Goal: Task Accomplishment & Management: Complete application form

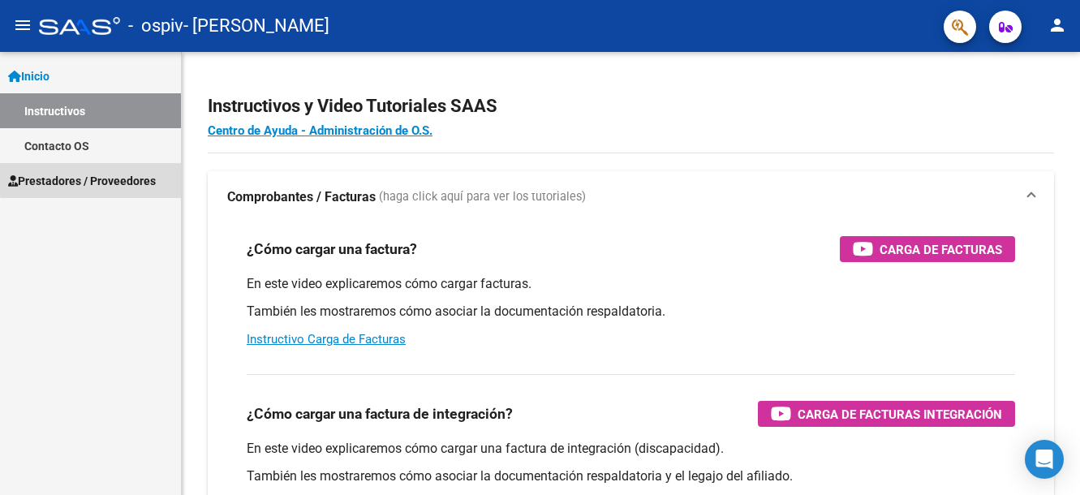
click at [104, 178] on span "Prestadores / Proveedores" at bounding box center [82, 181] width 148 height 18
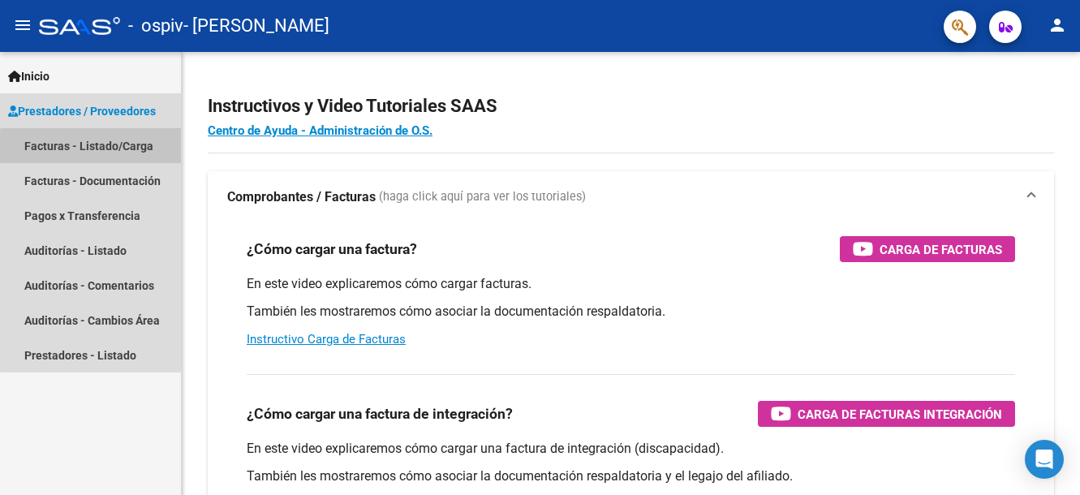
click at [130, 151] on link "Facturas - Listado/Carga" at bounding box center [90, 145] width 181 height 35
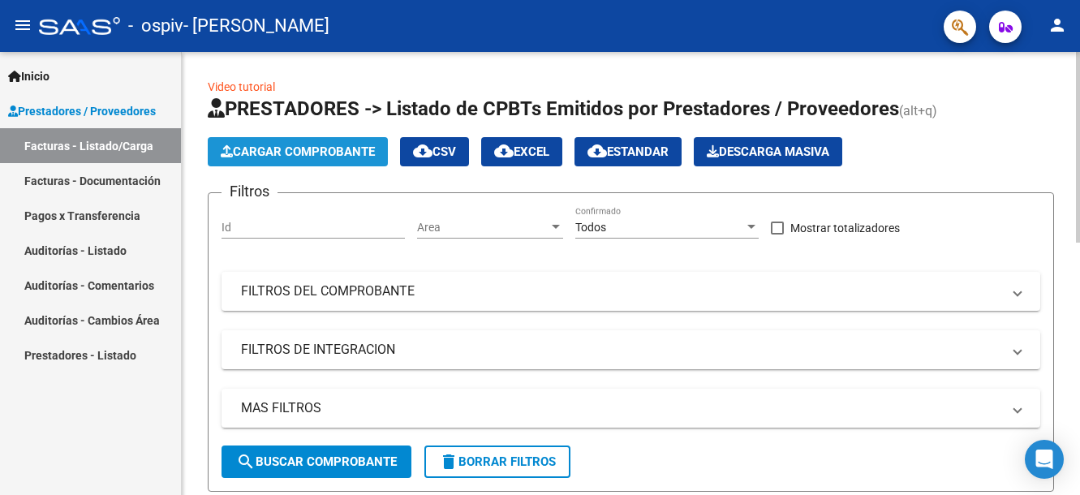
click at [277, 147] on span "Cargar Comprobante" at bounding box center [298, 151] width 154 height 15
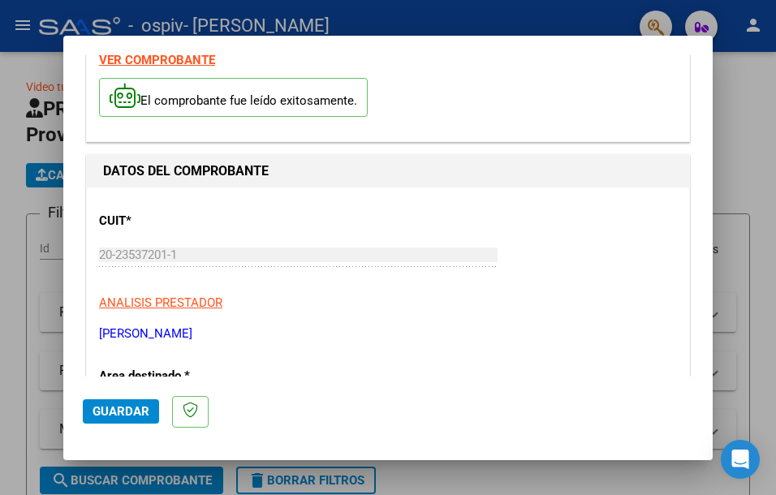
scroll to position [343, 0]
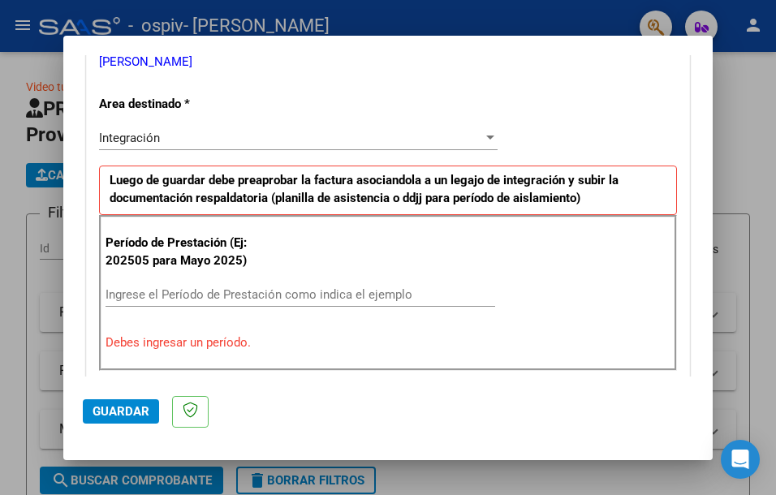
click at [222, 287] on input "Ingrese el Período de Prestación como indica el ejemplo" at bounding box center [301, 294] width 390 height 15
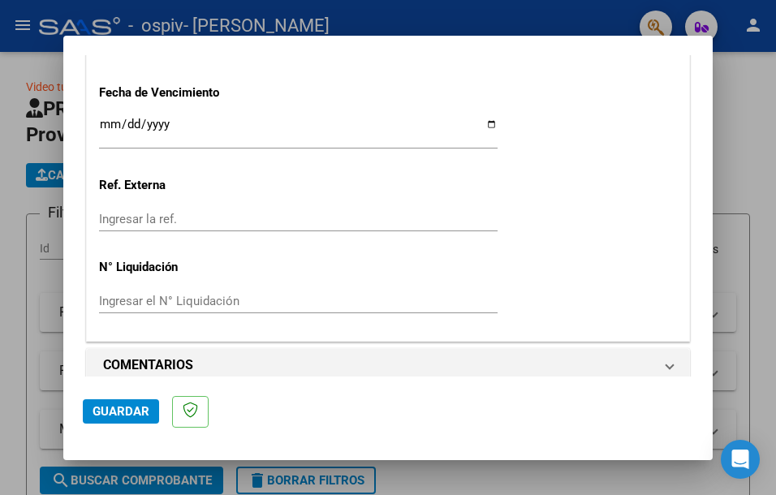
scroll to position [1153, 0]
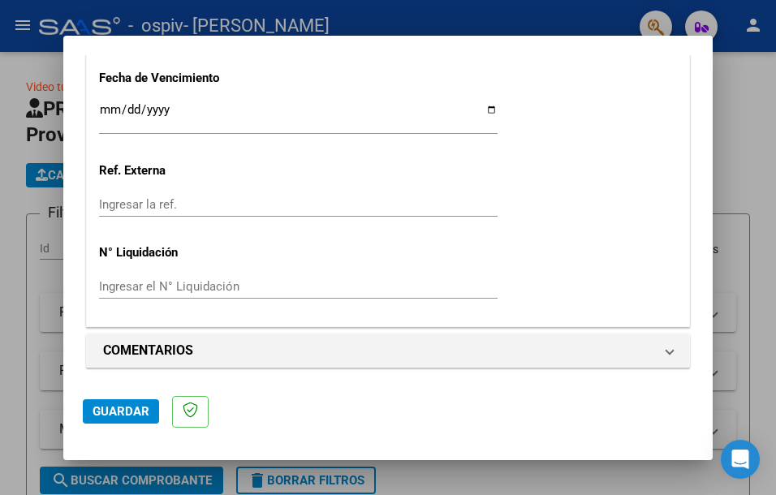
type input "202508"
click at [108, 412] on span "Guardar" at bounding box center [121, 411] width 57 height 15
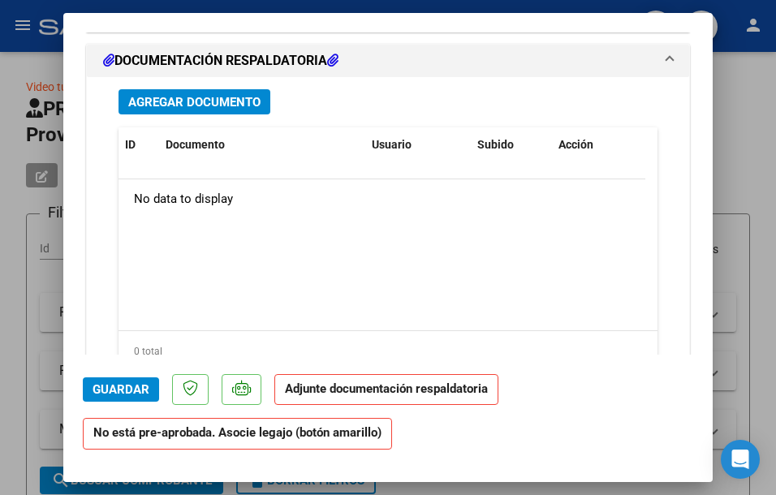
scroll to position [1208, 0]
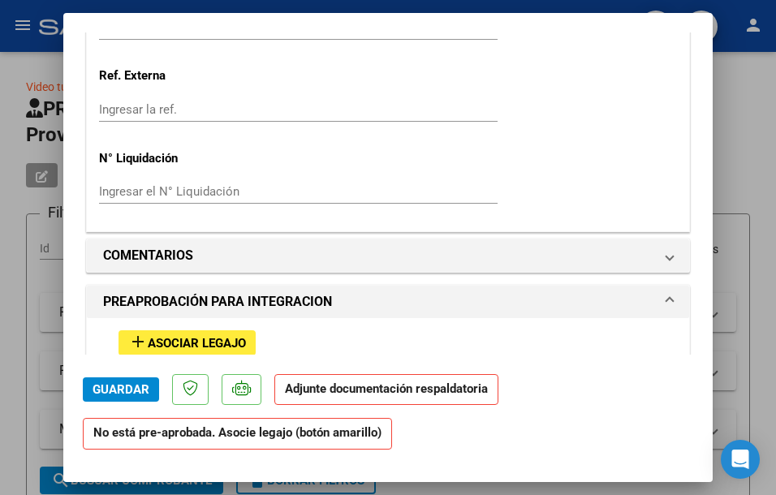
click at [183, 336] on span "Asociar Legajo" at bounding box center [197, 343] width 98 height 15
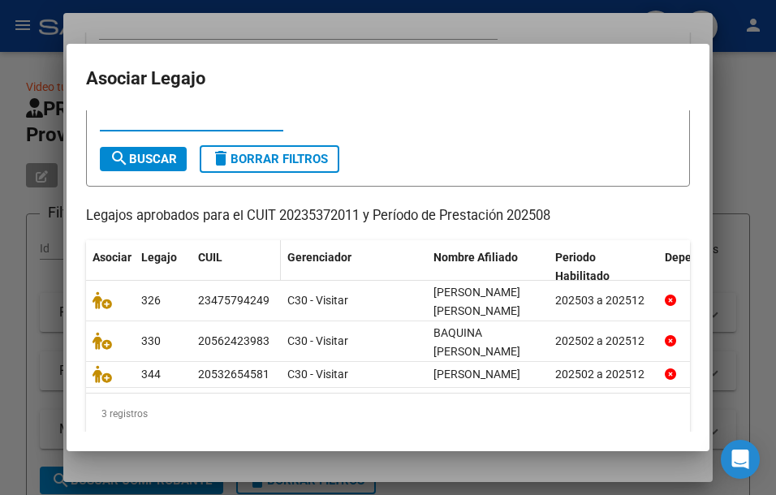
scroll to position [145, 0]
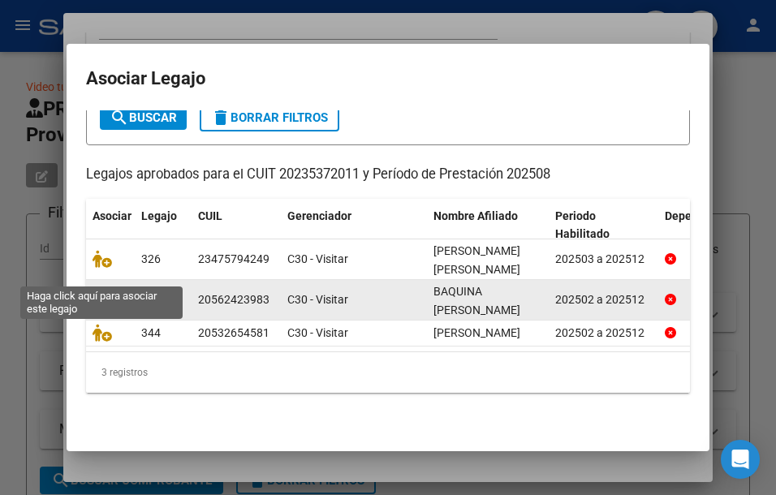
click at [93, 291] on icon at bounding box center [102, 300] width 19 height 18
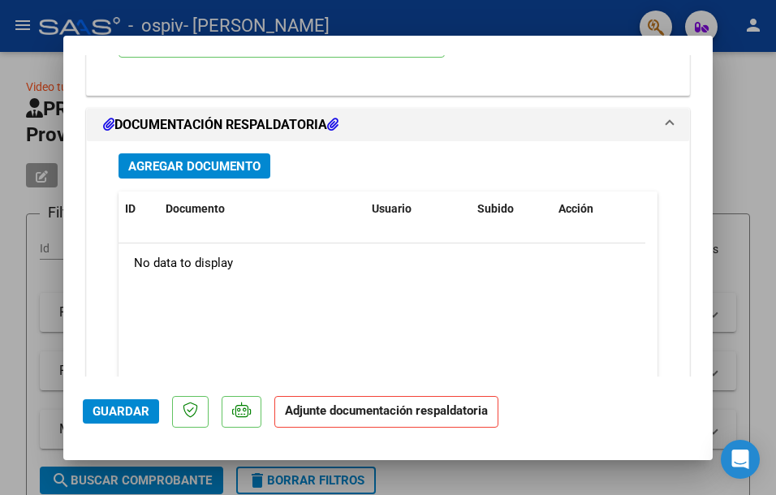
scroll to position [1779, 0]
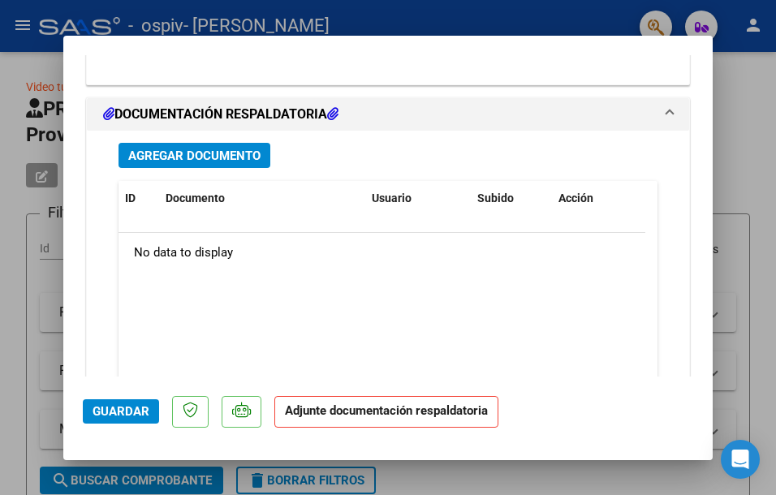
click at [243, 154] on span "Agregar Documento" at bounding box center [194, 156] width 132 height 15
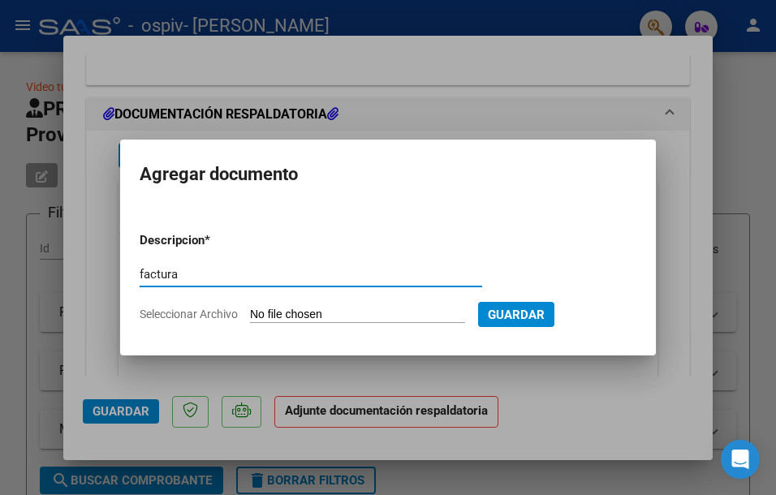
type input "factura"
click at [364, 313] on input "Seleccionar Archivo" at bounding box center [357, 315] width 215 height 15
type input "C:\fakepath\20235372011_011_00004_00025438.pdf"
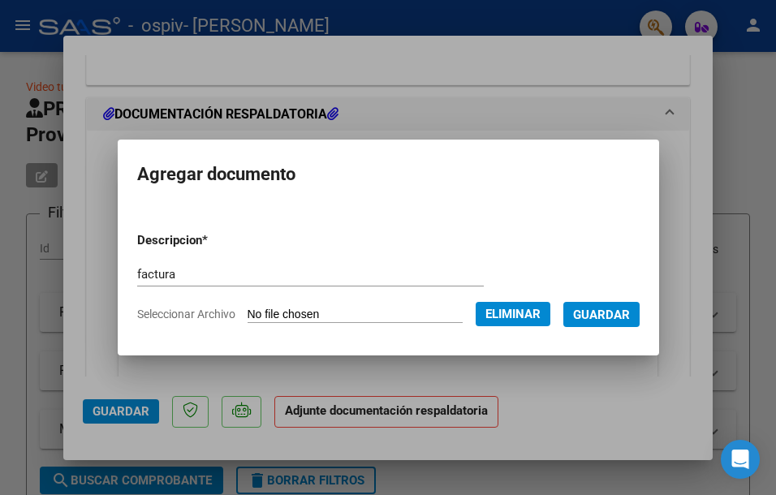
click at [606, 316] on span "Guardar" at bounding box center [601, 315] width 57 height 15
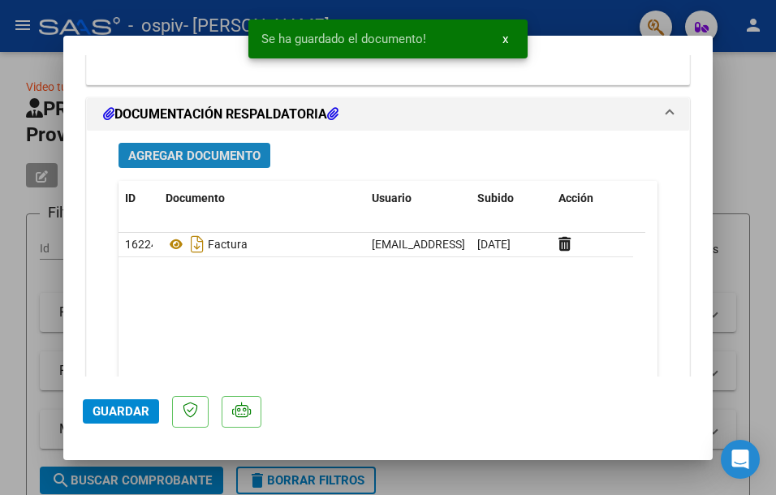
click at [192, 149] on span "Agregar Documento" at bounding box center [194, 156] width 132 height 15
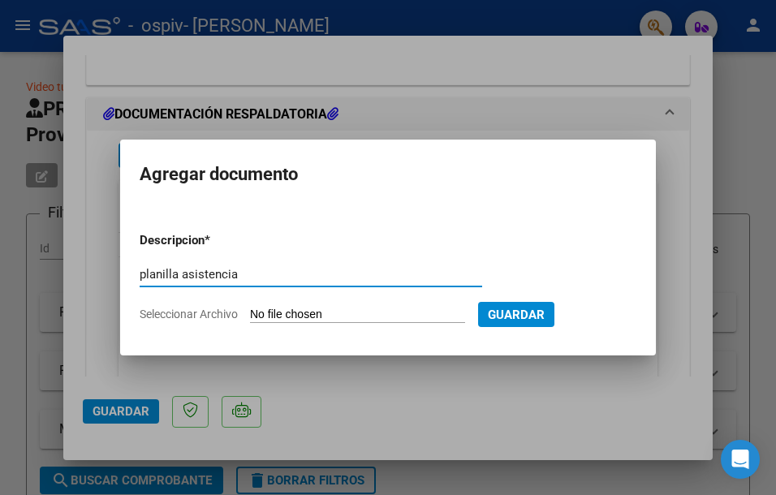
type input "planilla asistencia"
click at [346, 312] on input "Seleccionar Archivo" at bounding box center [357, 315] width 215 height 15
type input "C:\fakepath\Baquina [PERSON_NAME].pdf"
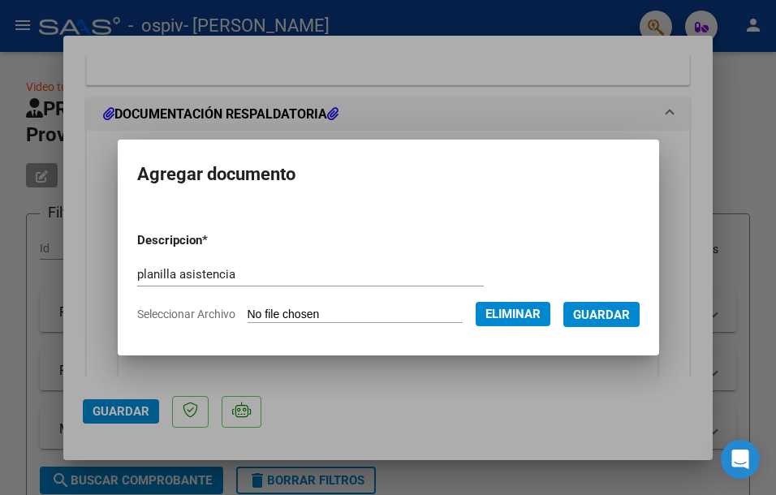
click at [630, 316] on span "Guardar" at bounding box center [601, 315] width 57 height 15
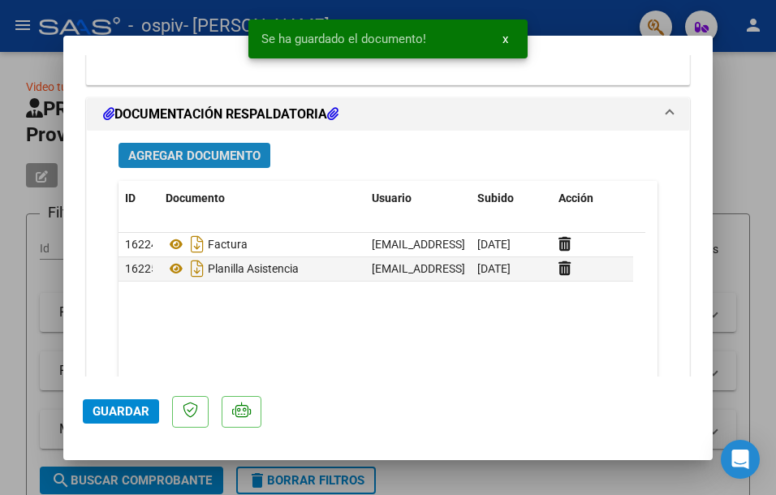
click at [170, 158] on span "Agregar Documento" at bounding box center [194, 156] width 132 height 15
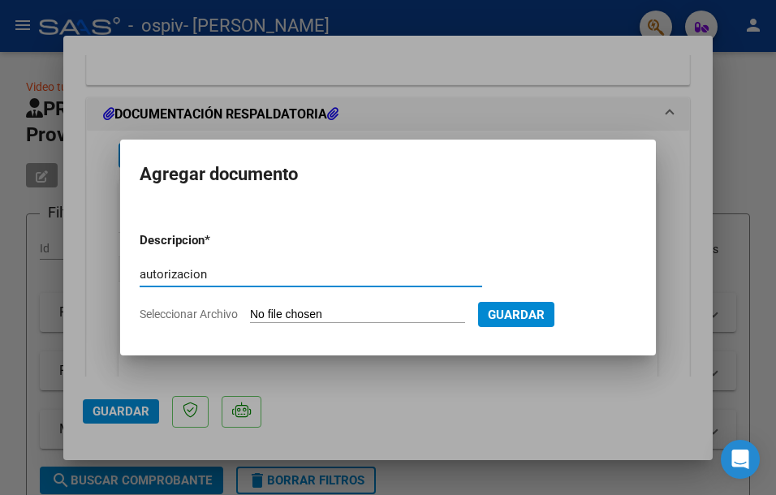
type input "autorizacion"
click at [359, 312] on input "Seleccionar Archivo" at bounding box center [357, 315] width 215 height 15
type input "C:\fakepath\BAQUINA [PERSON_NAME] TRASLADO TERAPIAS 2025.pdf"
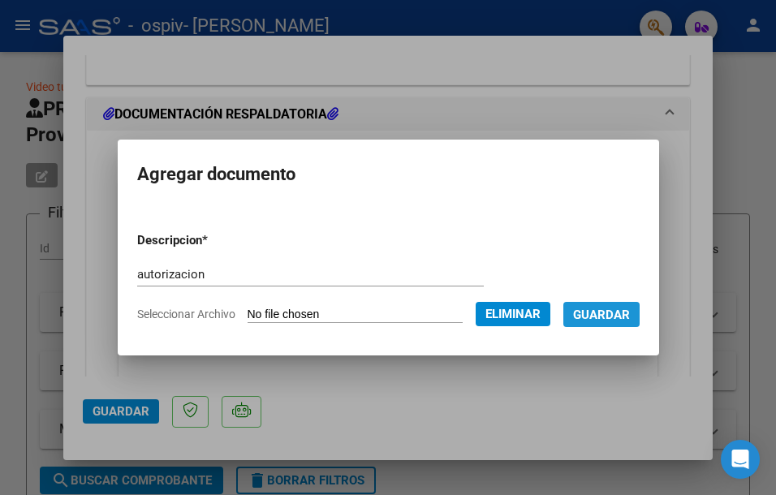
click at [630, 317] on span "Guardar" at bounding box center [601, 315] width 57 height 15
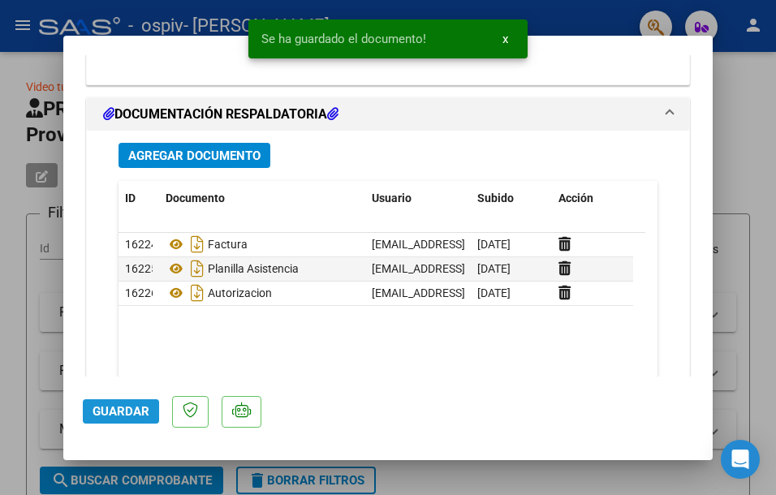
click at [104, 412] on span "Guardar" at bounding box center [121, 411] width 57 height 15
click at [506, 39] on span "x" at bounding box center [505, 39] width 6 height 15
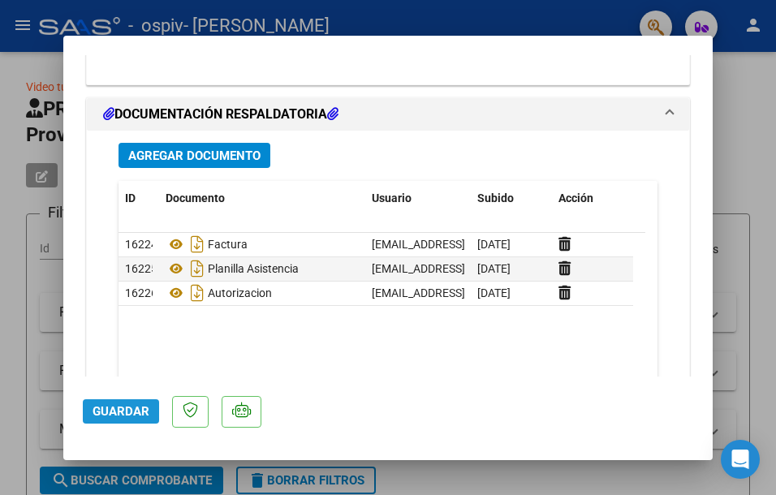
click at [127, 409] on span "Guardar" at bounding box center [121, 411] width 57 height 15
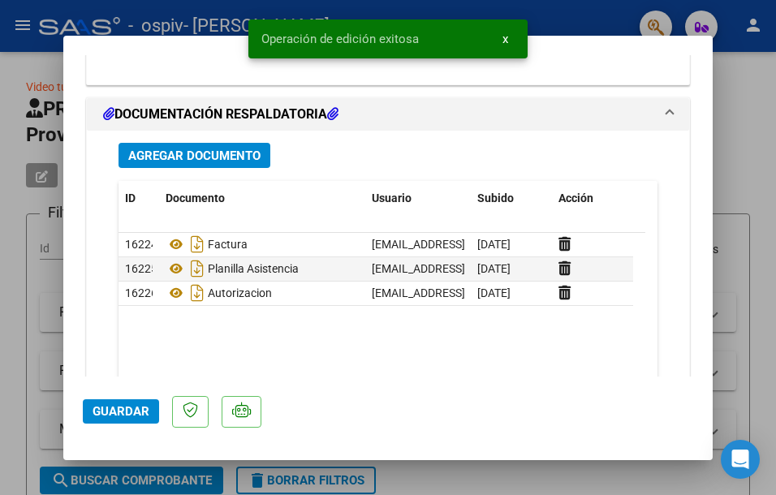
click at [765, 173] on div at bounding box center [388, 247] width 776 height 495
type input "$ 0,00"
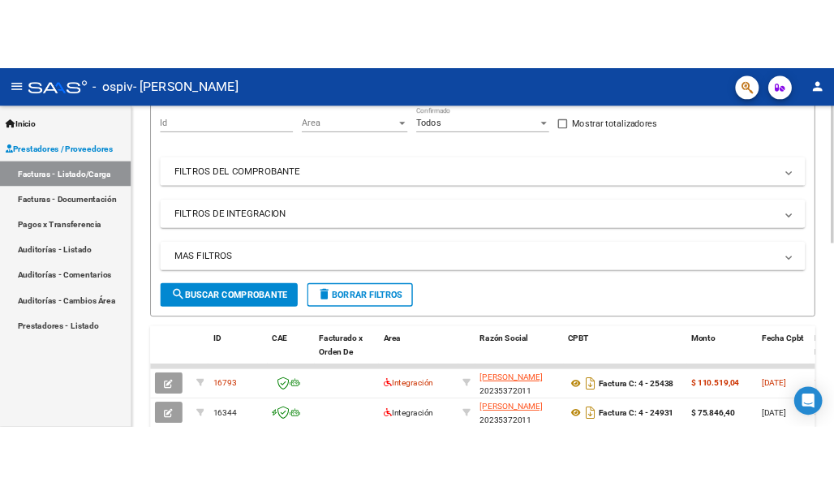
scroll to position [0, 0]
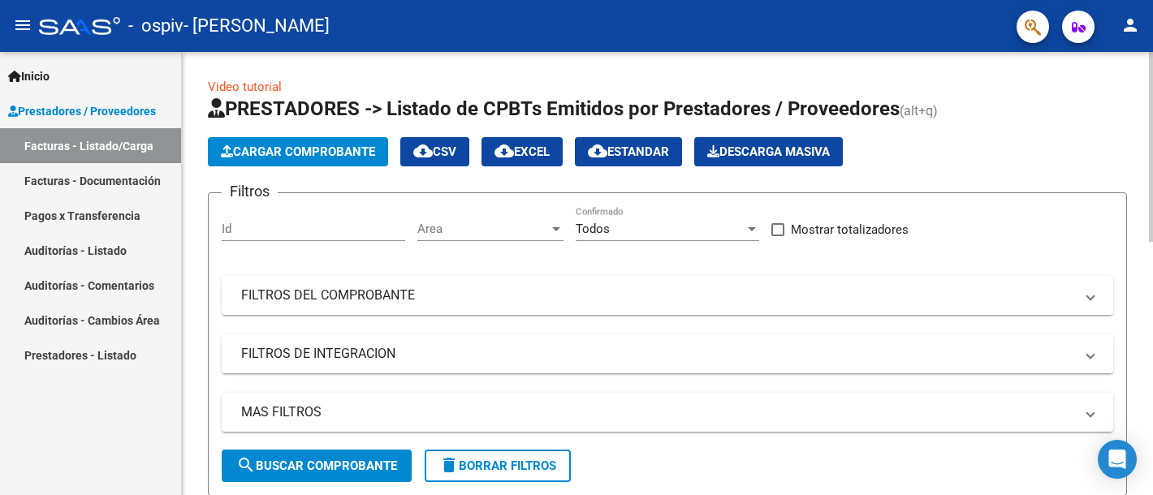
click at [344, 160] on button "Cargar Comprobante" at bounding box center [298, 151] width 180 height 29
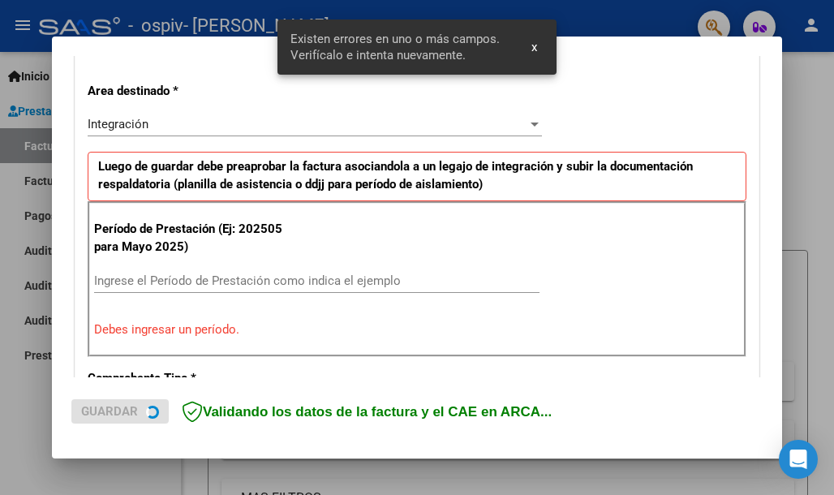
scroll to position [372, 0]
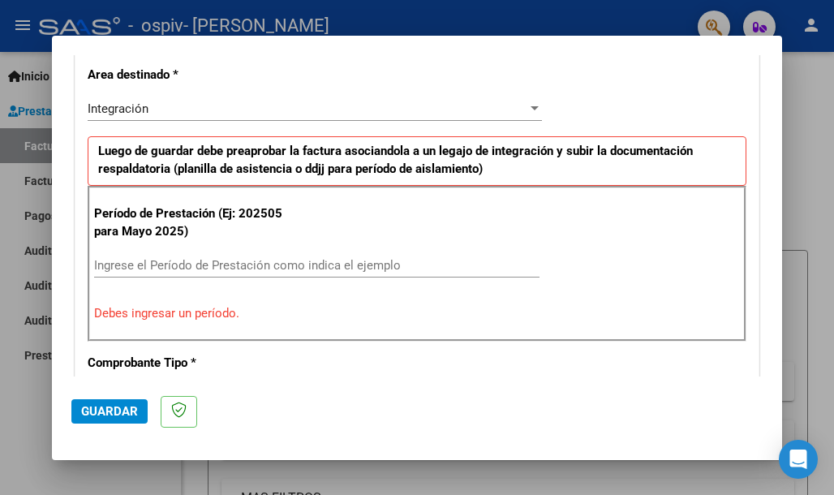
click at [248, 260] on input "Ingrese el Período de Prestación como indica el ejemplo" at bounding box center [317, 265] width 446 height 15
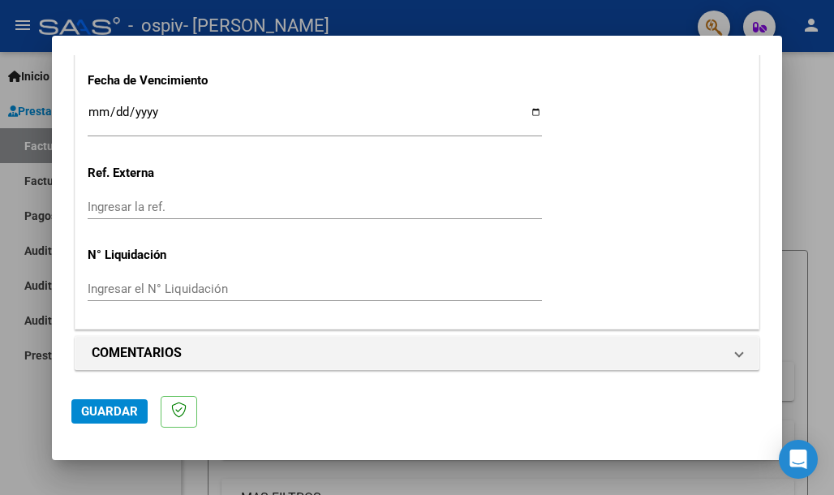
scroll to position [1153, 0]
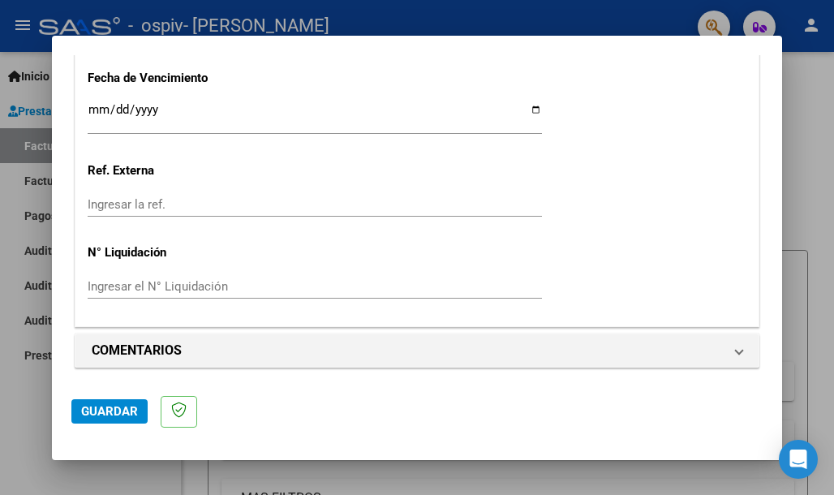
type input "202508"
click at [115, 413] on span "Guardar" at bounding box center [109, 411] width 57 height 15
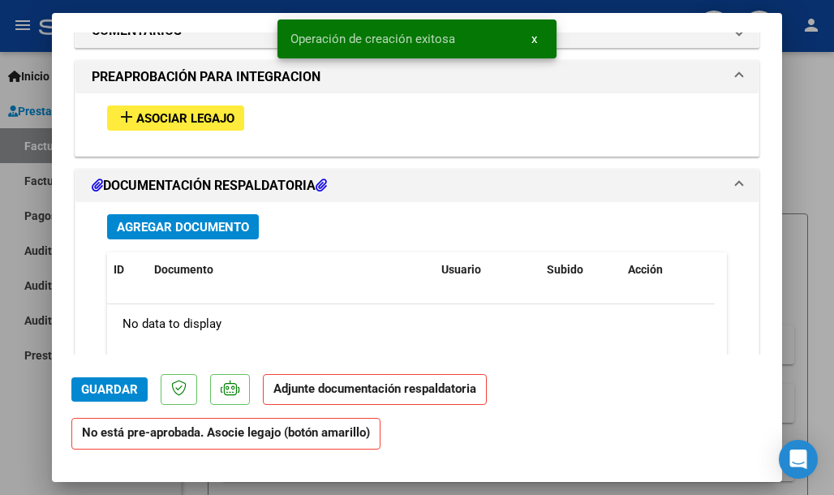
scroll to position [1290, 0]
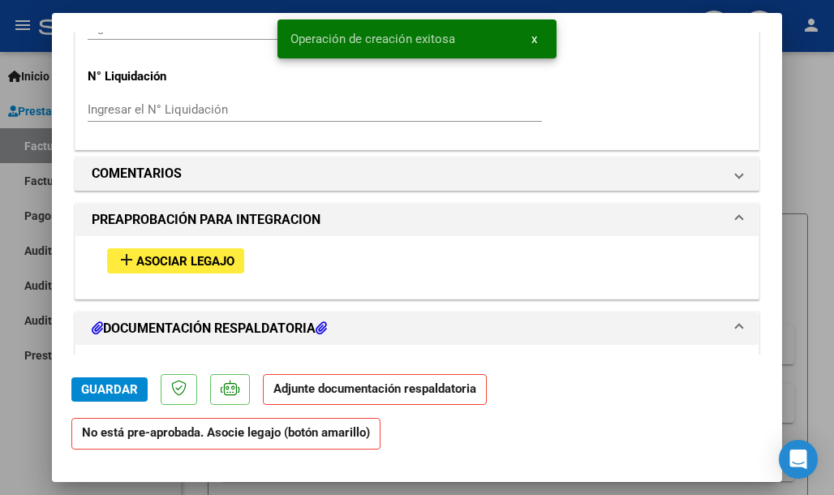
click at [166, 259] on span "Asociar Legajo" at bounding box center [185, 261] width 98 height 15
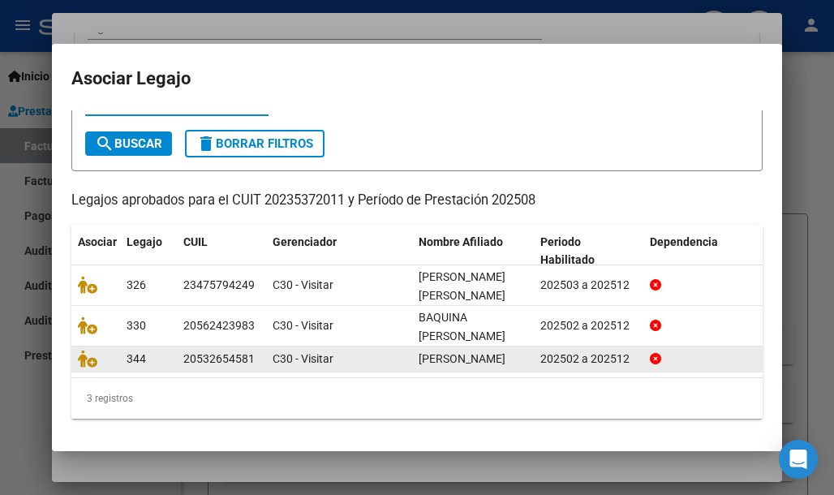
scroll to position [90, 0]
click at [91, 350] on icon at bounding box center [87, 359] width 19 height 18
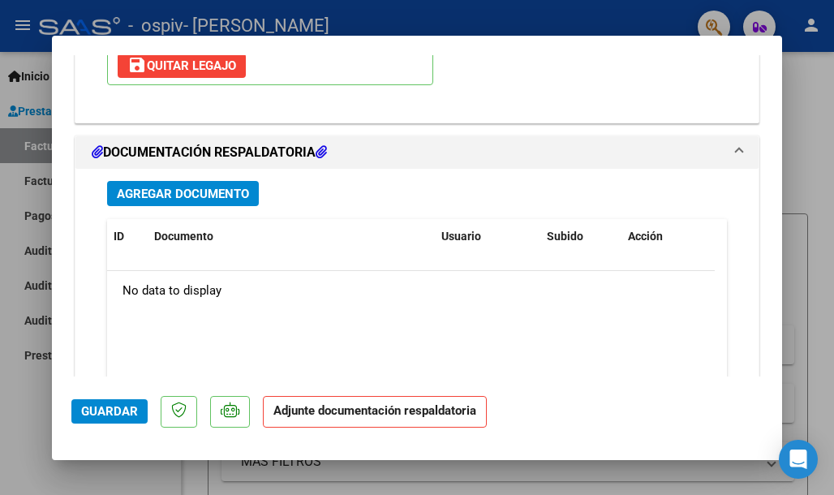
scroll to position [1803, 0]
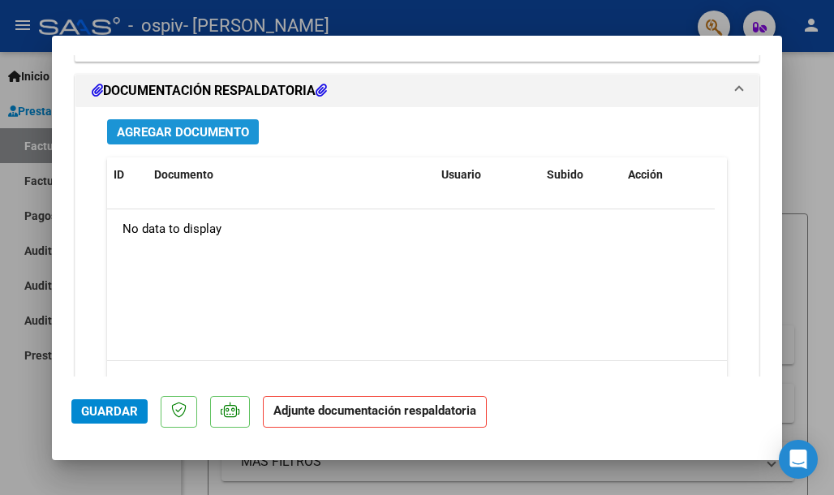
click at [139, 125] on span "Agregar Documento" at bounding box center [183, 132] width 132 height 15
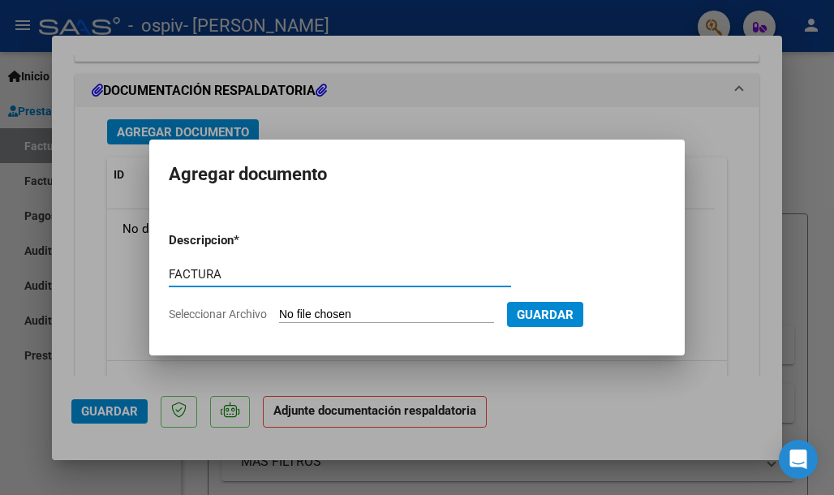
type input "FACTURA"
click at [335, 314] on input "Seleccionar Archivo" at bounding box center [386, 315] width 215 height 15
type input "C:\fakepath\20235372011_011_00004_00025439.pdf"
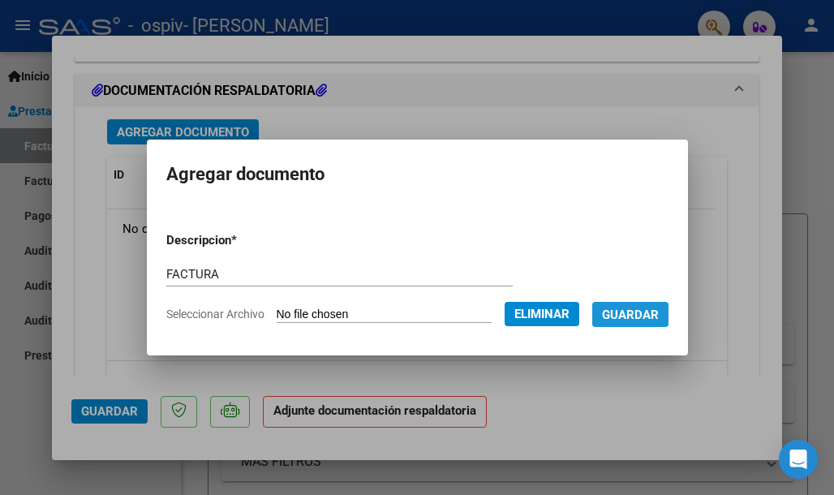
click at [659, 313] on span "Guardar" at bounding box center [630, 315] width 57 height 15
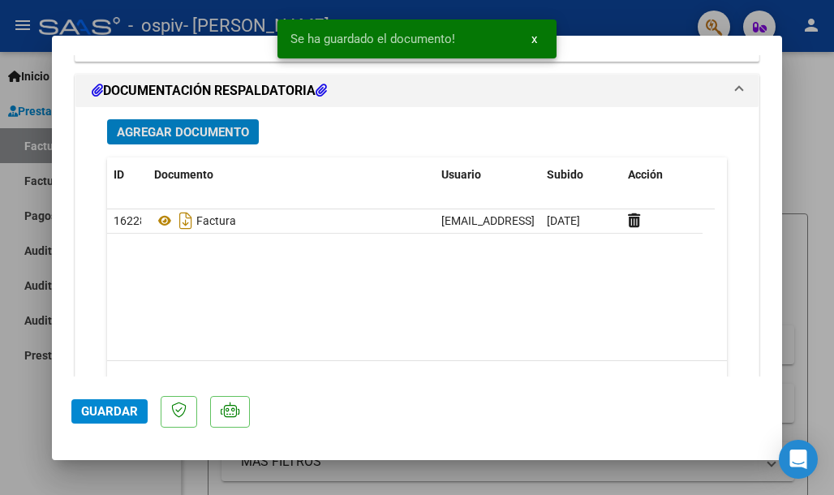
click at [198, 126] on span "Agregar Documento" at bounding box center [183, 132] width 132 height 15
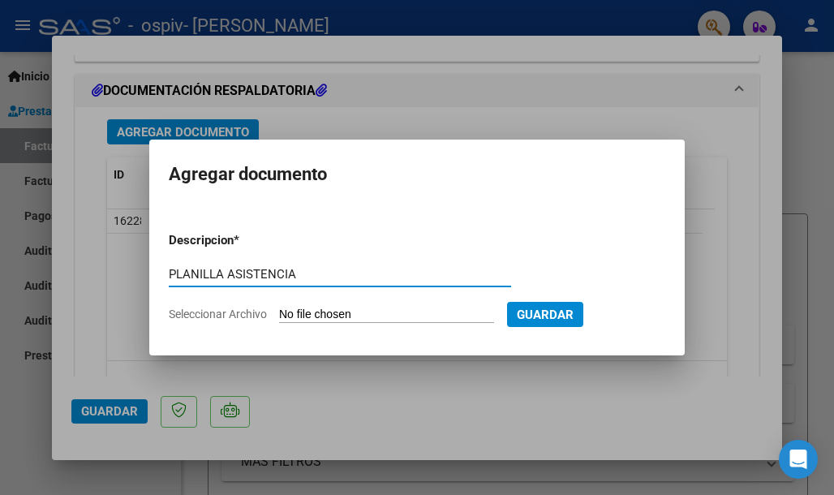
type input "PLANILLA ASISTENCIA"
click at [373, 316] on input "Seleccionar Archivo" at bounding box center [386, 315] width 215 height 15
type input "C:\fakepath\[PERSON_NAME].pdf"
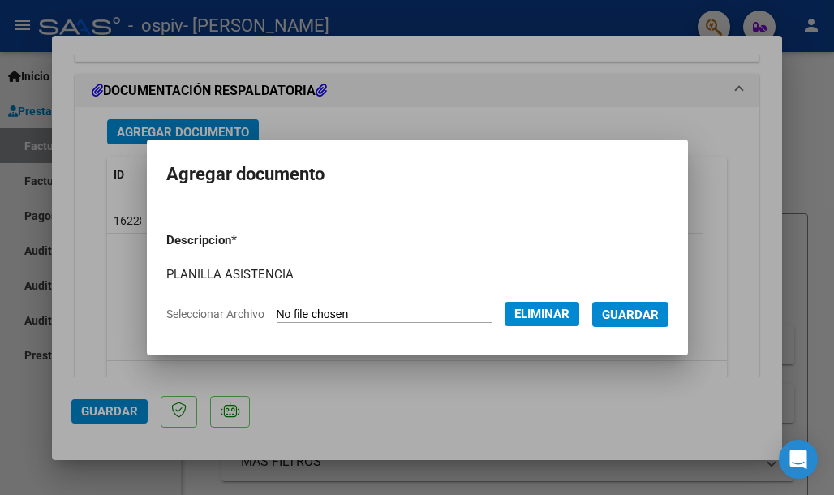
click at [649, 317] on span "Guardar" at bounding box center [630, 315] width 57 height 15
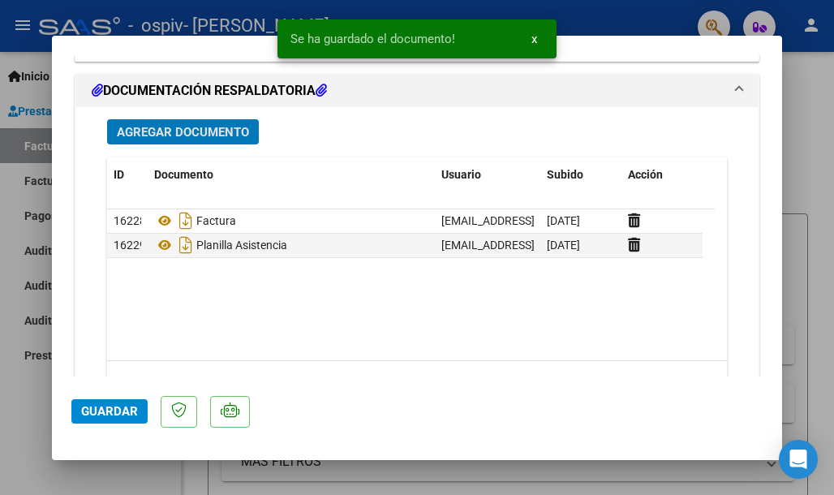
click at [195, 138] on button "Agregar Documento" at bounding box center [183, 131] width 152 height 25
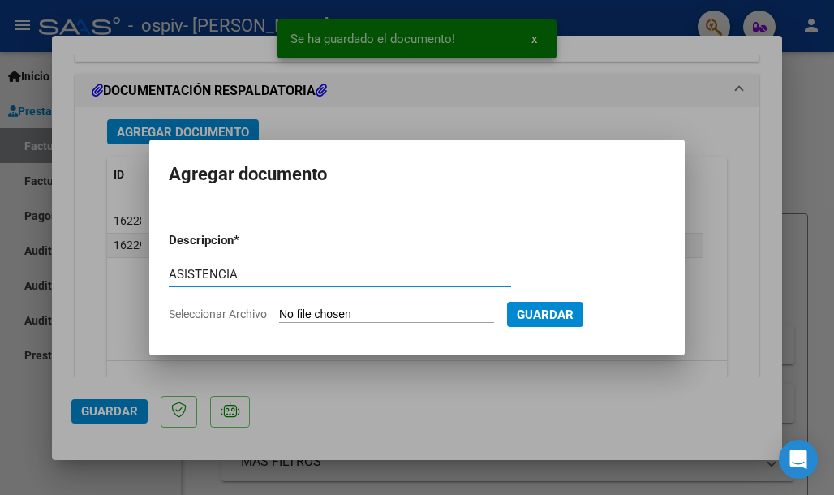
type input "ASISTENCIA"
click at [341, 316] on input "Seleccionar Archivo" at bounding box center [386, 315] width 215 height 15
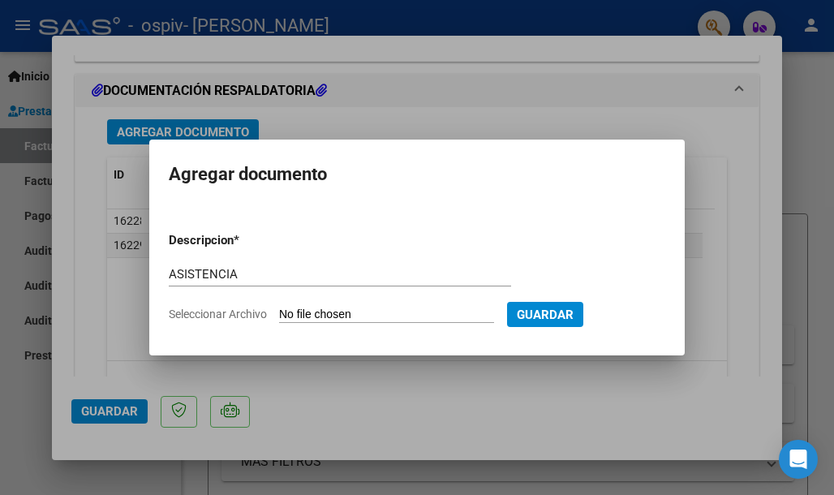
type input "C:\fakepath\[PERSON_NAME] TRASLADO 2025.pdf"
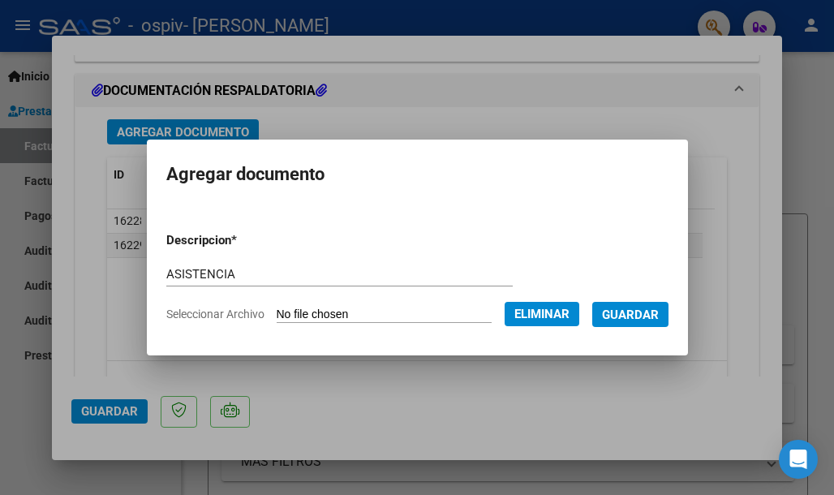
click at [647, 317] on span "Guardar" at bounding box center [630, 315] width 57 height 15
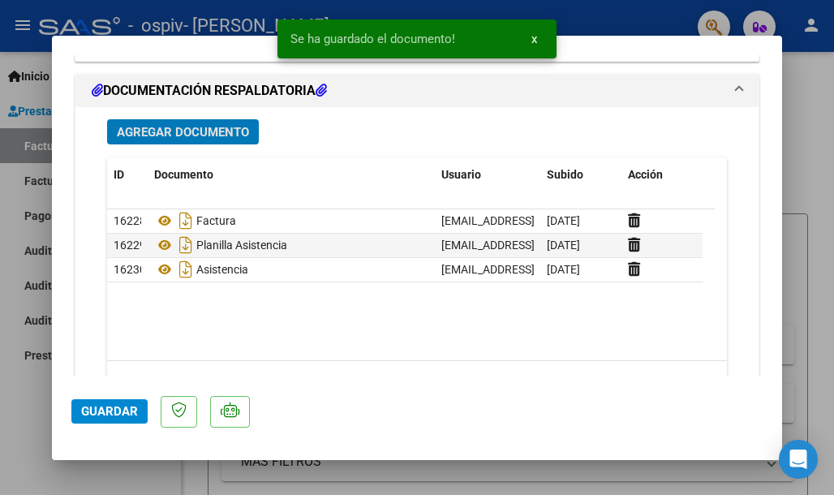
click at [113, 414] on span "Guardar" at bounding box center [109, 411] width 57 height 15
click at [535, 41] on span "x" at bounding box center [535, 39] width 6 height 15
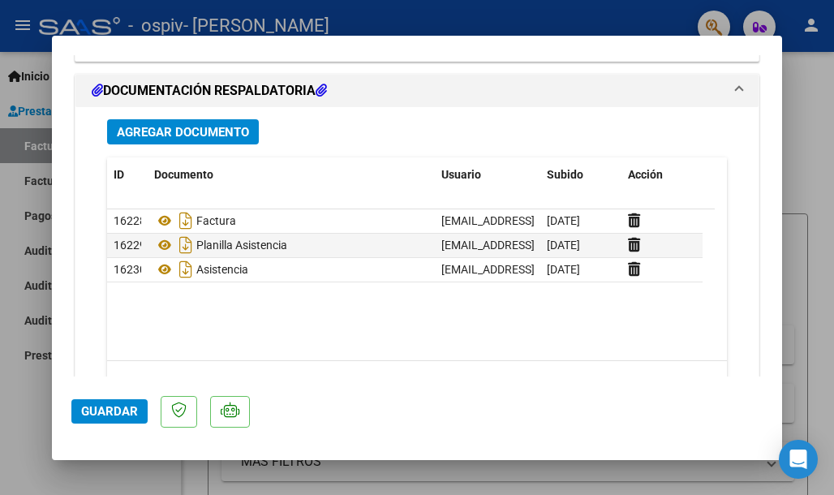
click at [444, 493] on div at bounding box center [417, 247] width 834 height 495
type input "$ 0,00"
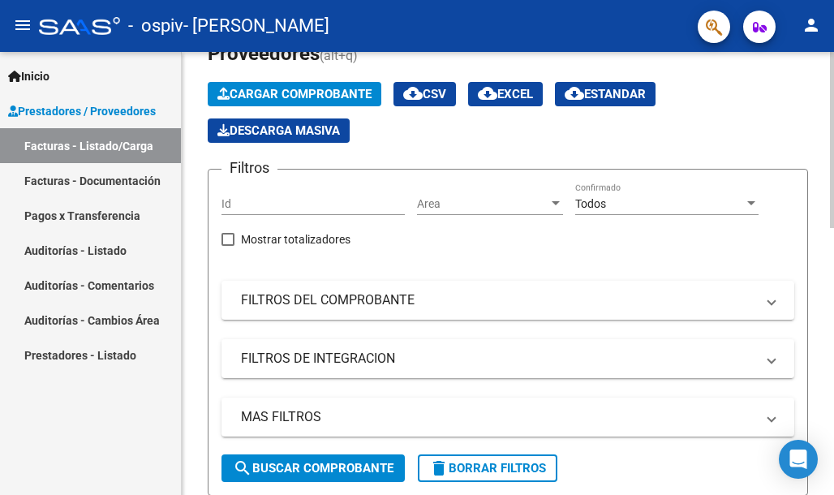
scroll to position [0, 0]
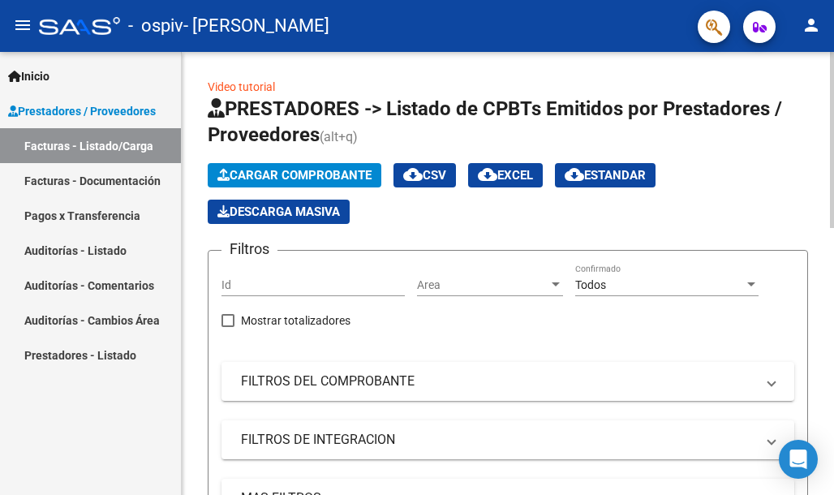
click at [326, 174] on span "Cargar Comprobante" at bounding box center [295, 175] width 154 height 15
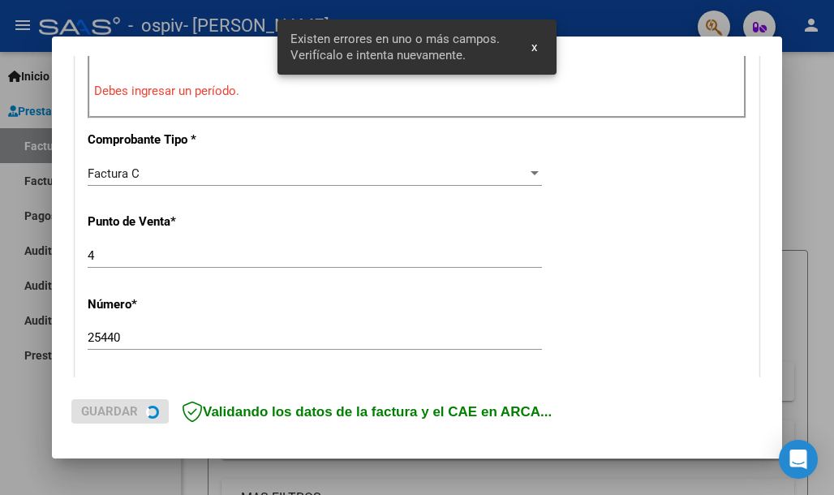
scroll to position [528, 0]
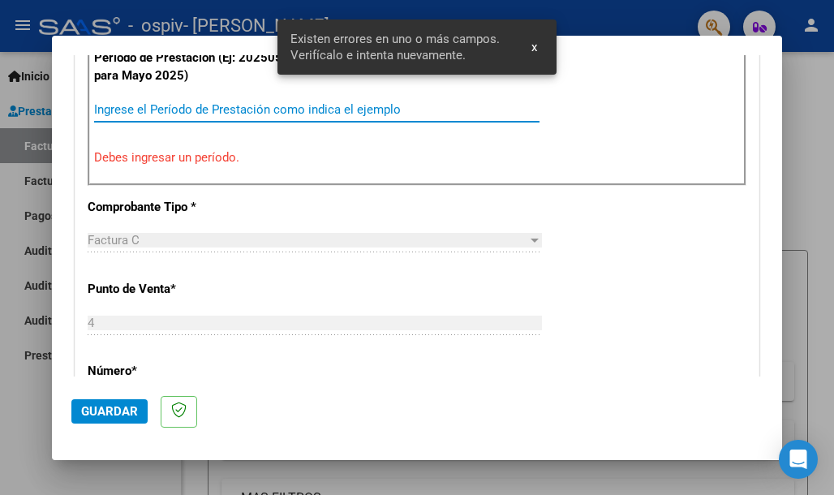
click at [187, 109] on input "Ingrese el Período de Prestación como indica el ejemplo" at bounding box center [317, 109] width 446 height 15
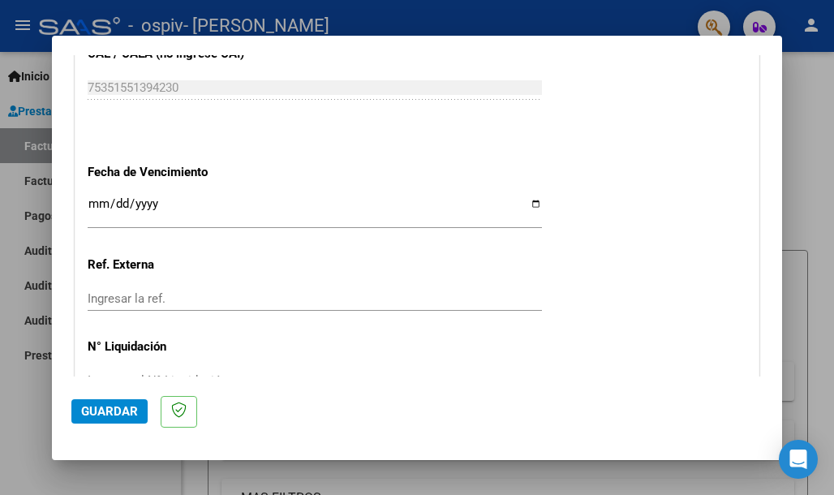
scroll to position [1153, 0]
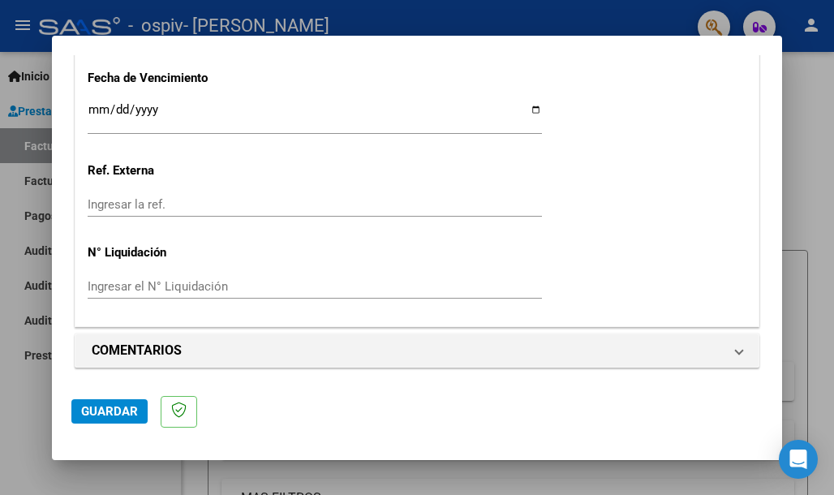
type input "202508"
click at [118, 407] on span "Guardar" at bounding box center [109, 411] width 57 height 15
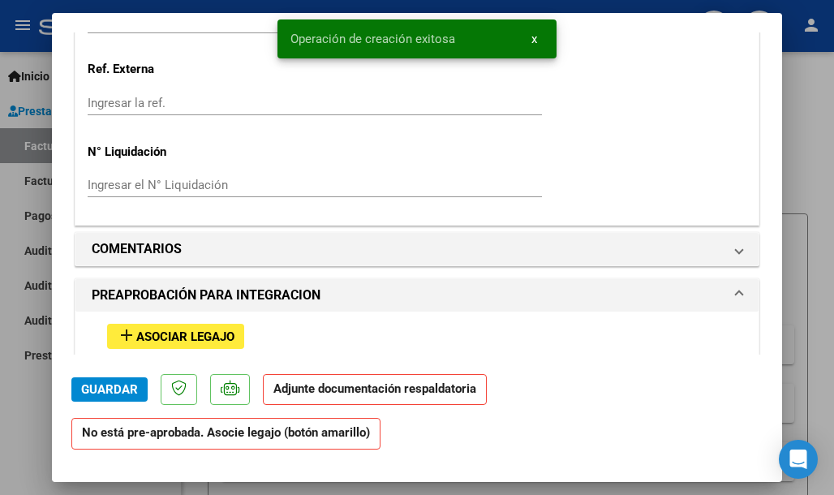
scroll to position [1229, 0]
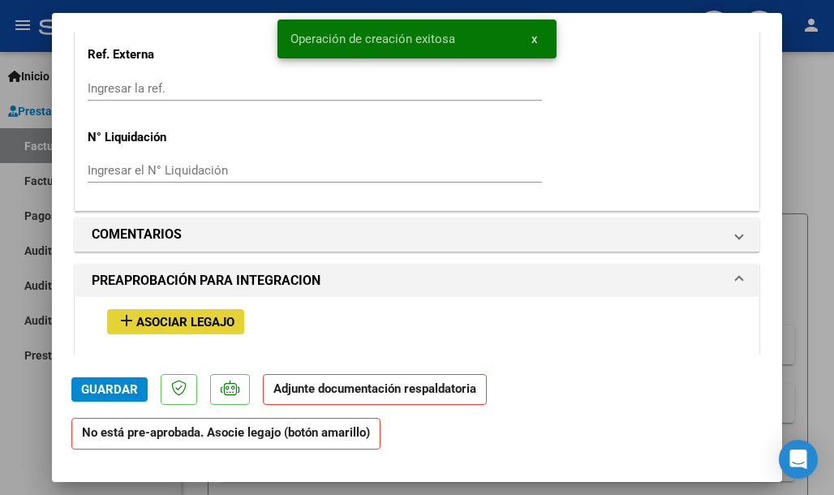
click at [209, 319] on span "Asociar Legajo" at bounding box center [185, 322] width 98 height 15
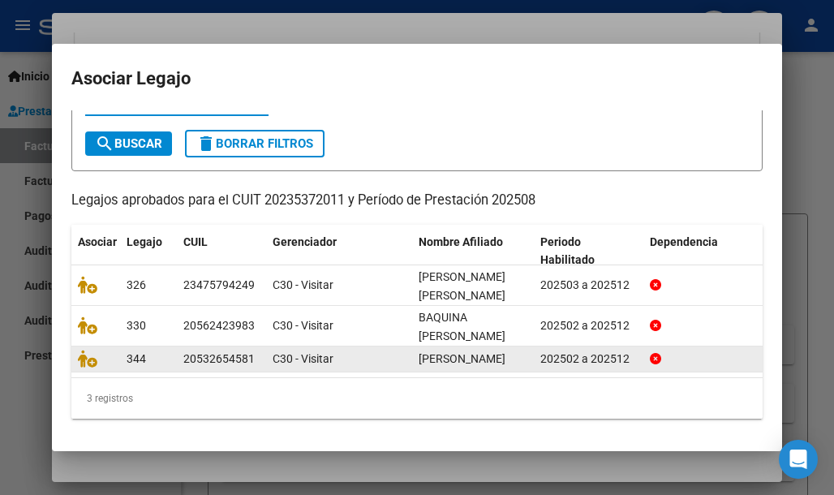
scroll to position [99, 0]
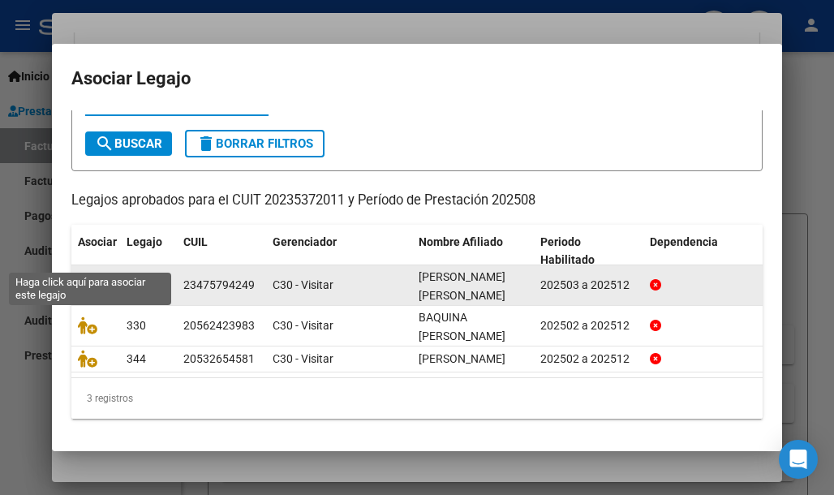
click at [88, 276] on icon at bounding box center [87, 285] width 19 height 18
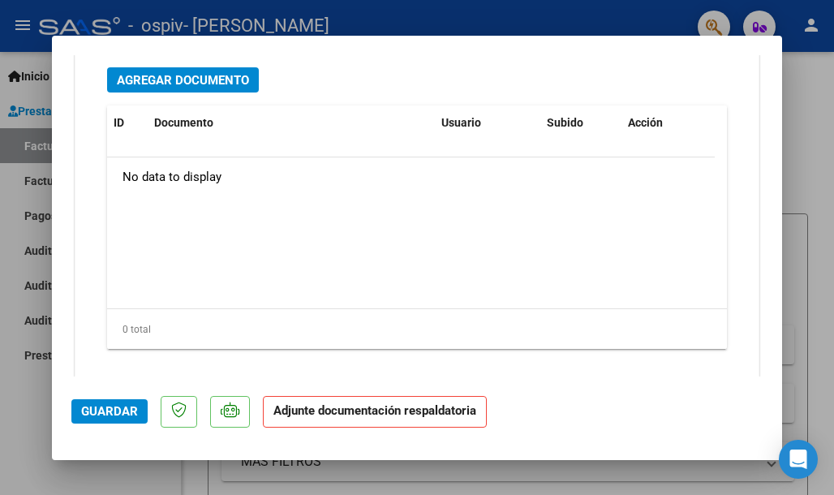
scroll to position [1875, 0]
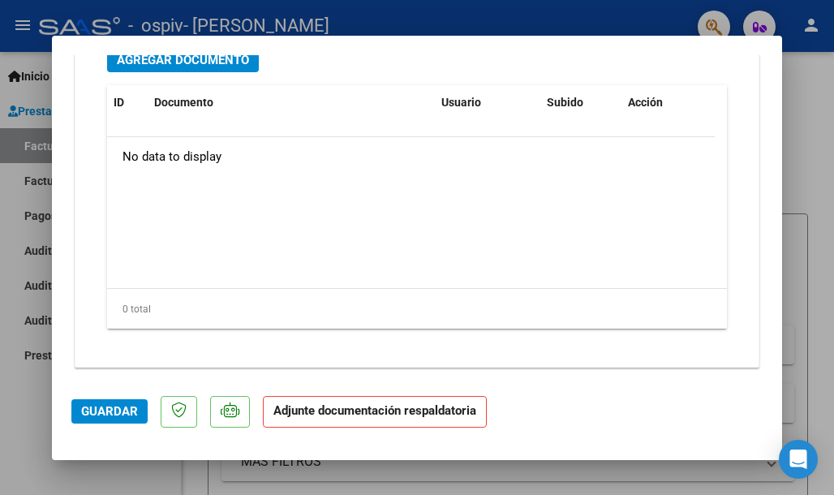
click at [220, 60] on span "Agregar Documento" at bounding box center [183, 60] width 132 height 15
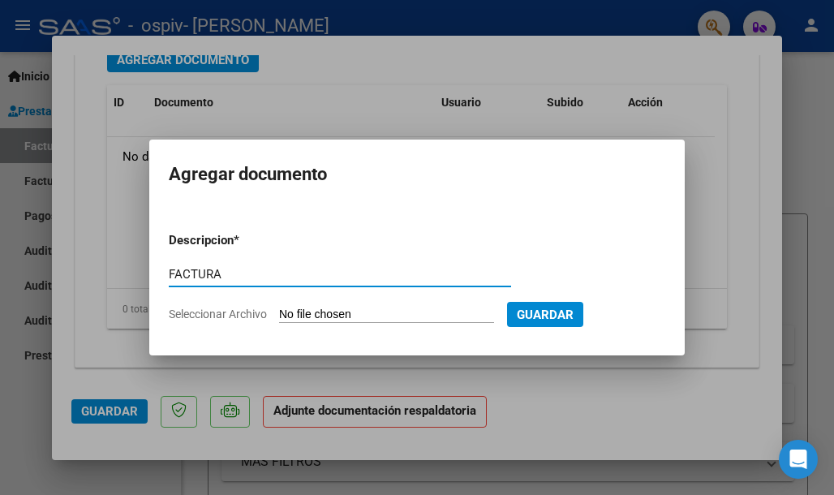
type input "FACTURA"
click at [394, 309] on input "Seleccionar Archivo" at bounding box center [386, 315] width 215 height 15
type input "C:\fakepath\20235372011_011_00004_00025440.pdf"
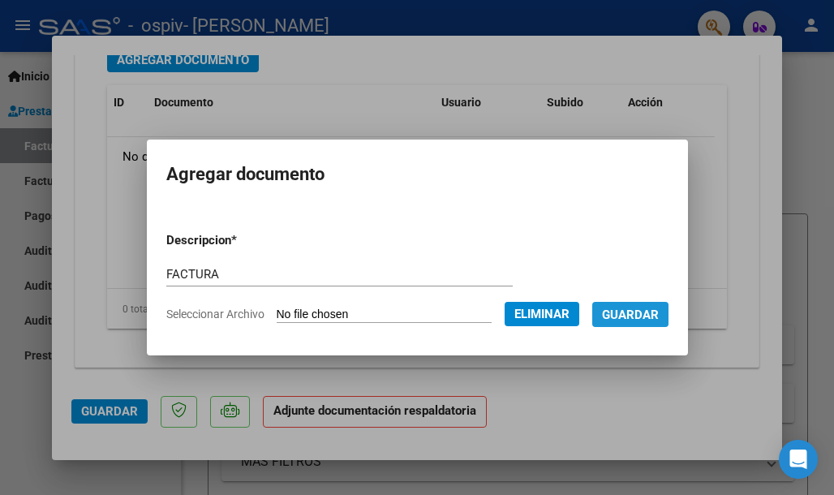
click at [652, 324] on button "Guardar" at bounding box center [631, 314] width 76 height 25
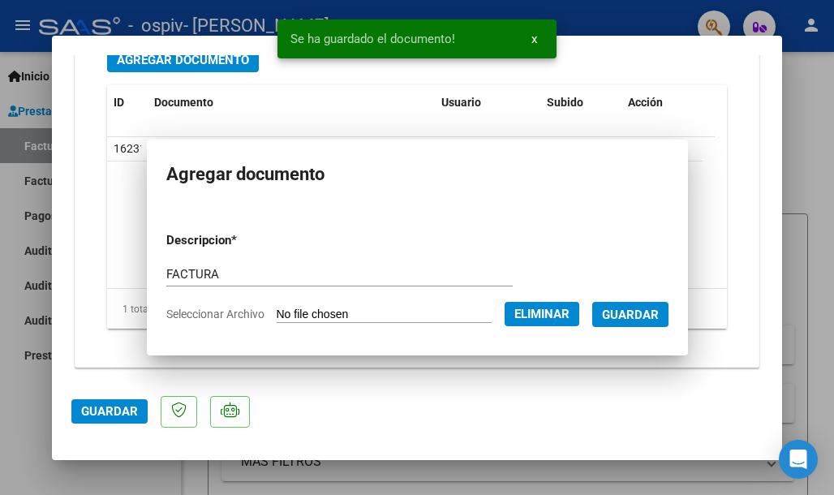
scroll to position [1864, 0]
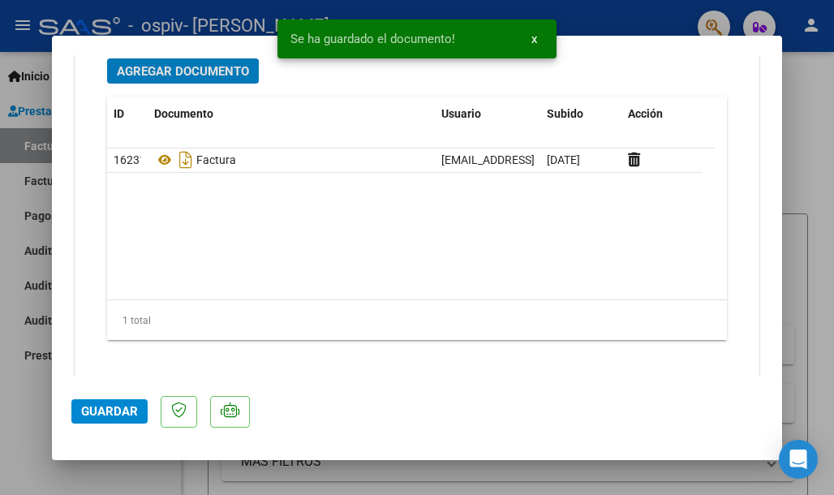
click at [153, 77] on button "Agregar Documento" at bounding box center [183, 70] width 152 height 25
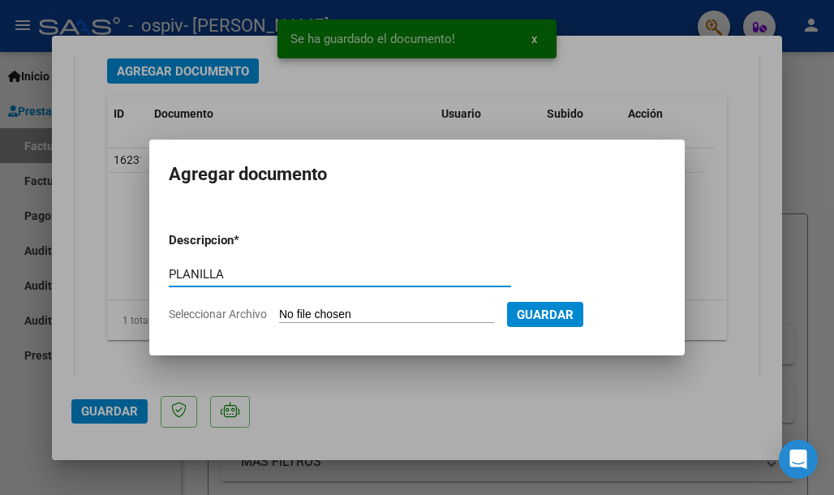
type input "PLANILLA"
click at [348, 308] on input "Seleccionar Archivo" at bounding box center [386, 315] width 215 height 15
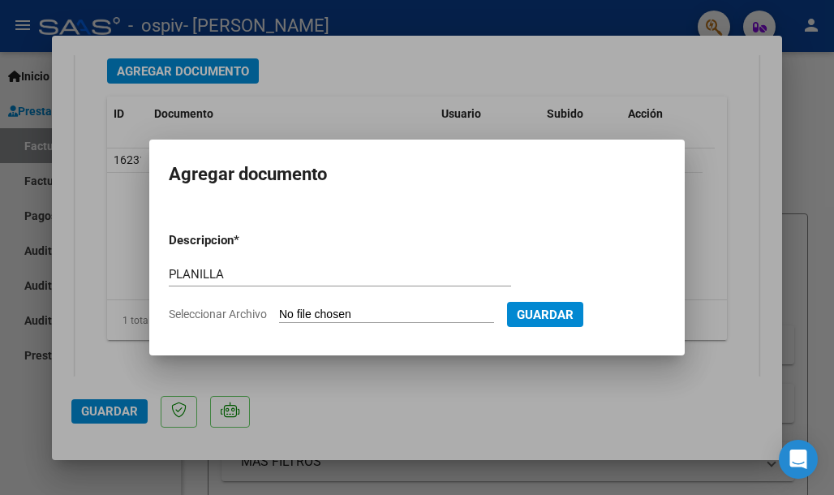
type input "C:\fakepath\[PERSON_NAME] [PERSON_NAME].pdf"
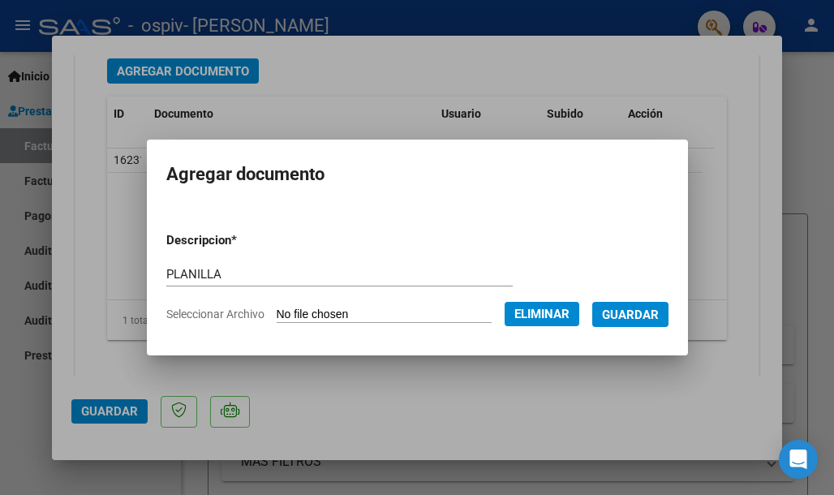
click at [638, 311] on span "Guardar" at bounding box center [630, 315] width 57 height 15
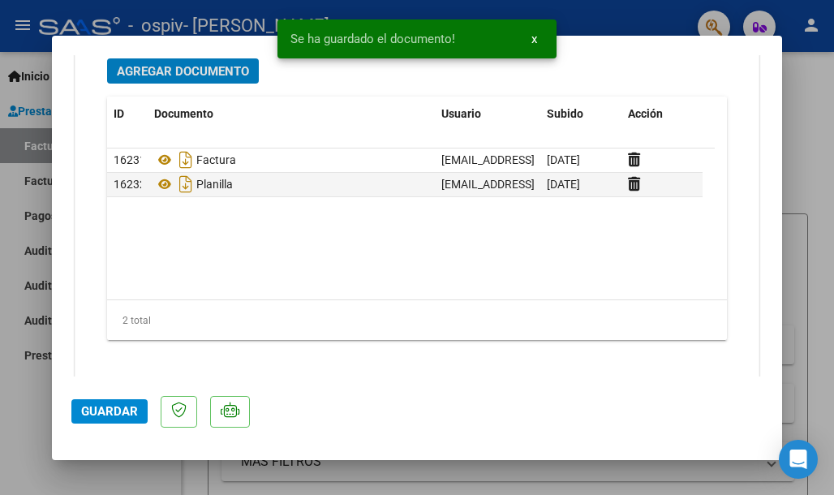
click at [148, 71] on span "Agregar Documento" at bounding box center [183, 71] width 132 height 15
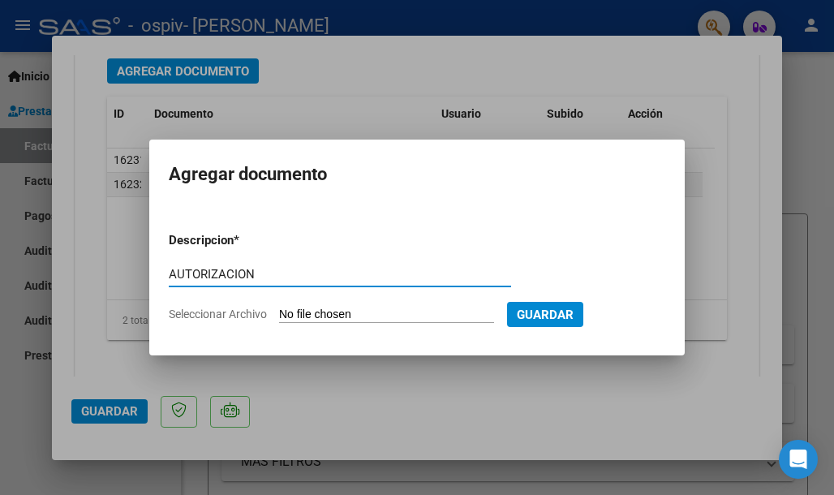
type input "AUTORIZACION"
click at [356, 315] on input "Seleccionar Archivo" at bounding box center [386, 315] width 215 height 15
type input "C:\fakepath\[PERSON_NAME] TRASLADO .pdf"
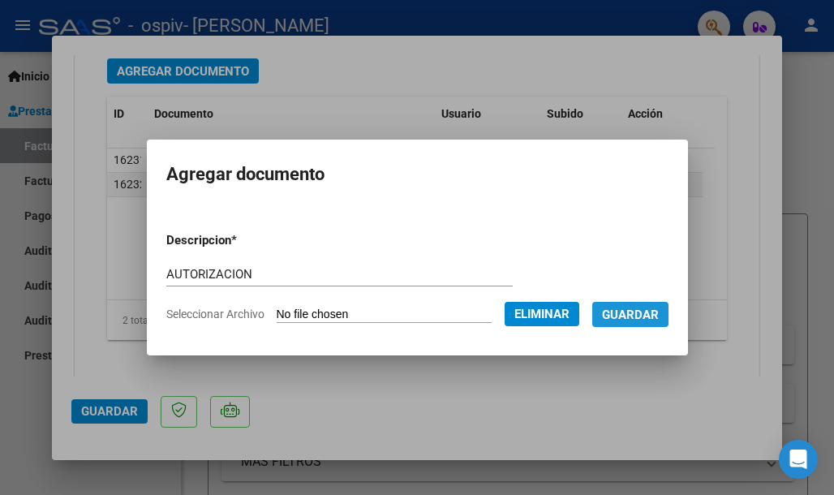
click at [659, 313] on span "Guardar" at bounding box center [630, 315] width 57 height 15
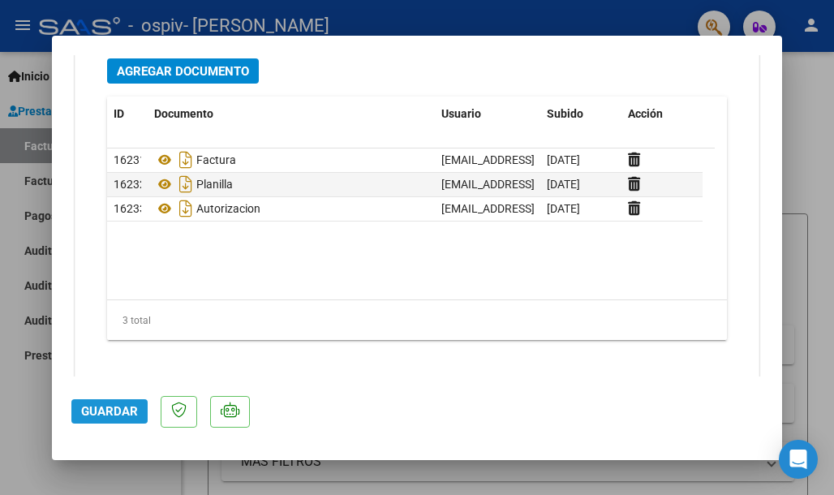
click at [100, 405] on span "Guardar" at bounding box center [109, 411] width 57 height 15
click at [90, 447] on mat-dialog-container "COMPROBANTE VER COMPROBANTE ESTADO: Recibida. En proceso de confirmacion/acepta…" at bounding box center [417, 248] width 730 height 425
click at [98, 487] on div at bounding box center [417, 247] width 834 height 495
type input "$ 0,00"
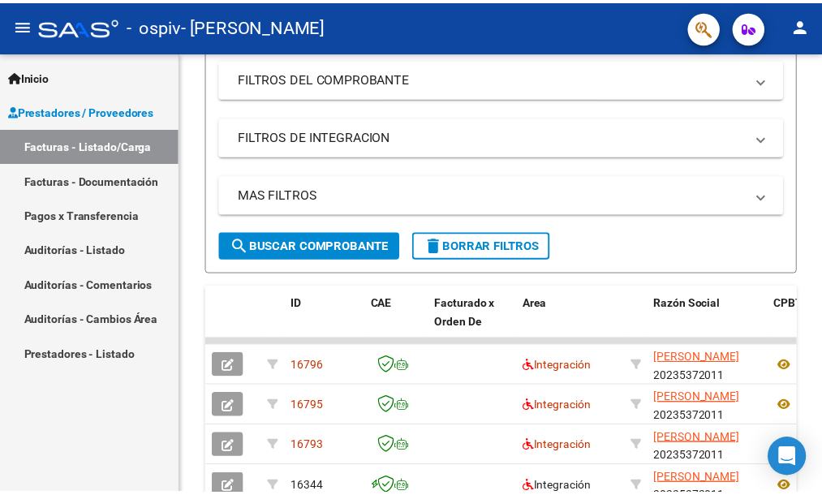
scroll to position [375, 0]
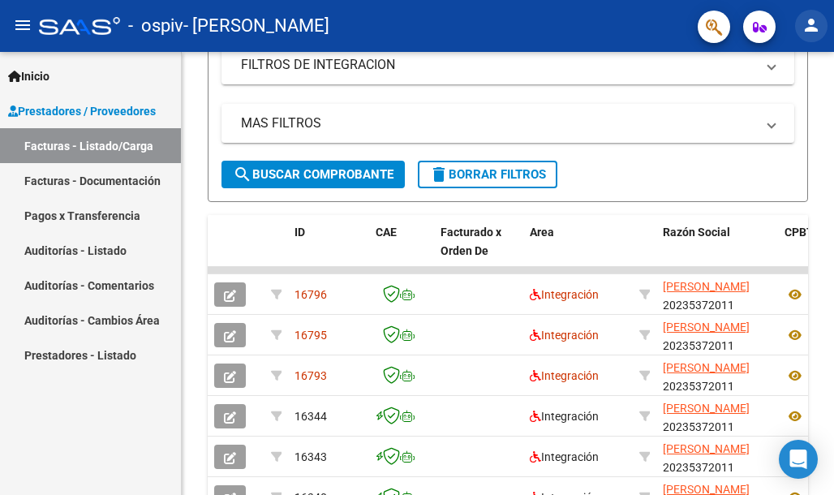
click at [813, 29] on mat-icon "person" at bounding box center [811, 24] width 19 height 19
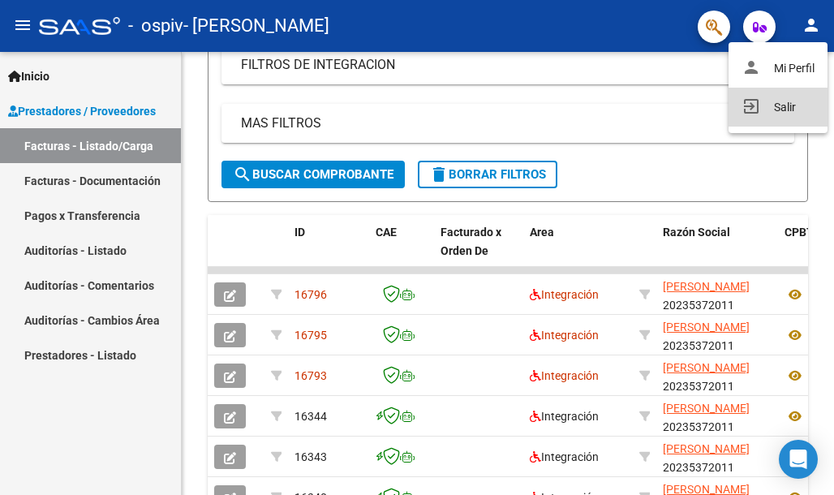
click at [771, 105] on button "exit_to_app Salir" at bounding box center [778, 107] width 99 height 39
